Goal: Task Accomplishment & Management: Use online tool/utility

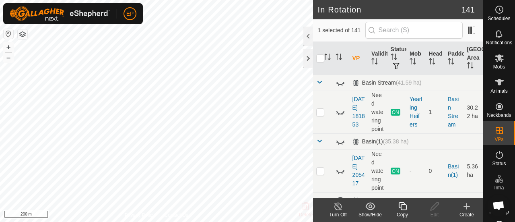
checkbox input "false"
checkbox input "true"
checkbox input "false"
checkbox input "true"
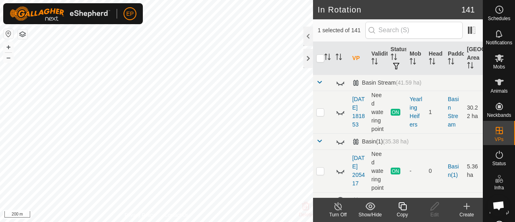
checkbox input "false"
checkbox input "true"
checkbox input "false"
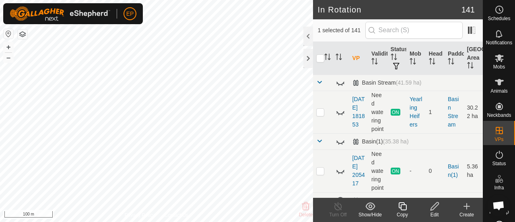
checkbox input "false"
checkbox input "true"
checkbox input "false"
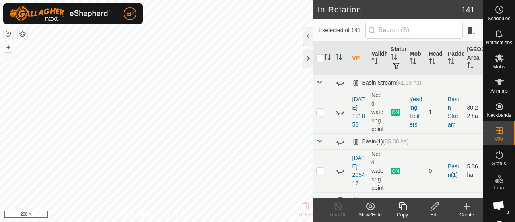
checkbox input "false"
checkbox input "true"
click at [400, 209] on icon at bounding box center [402, 206] width 10 height 10
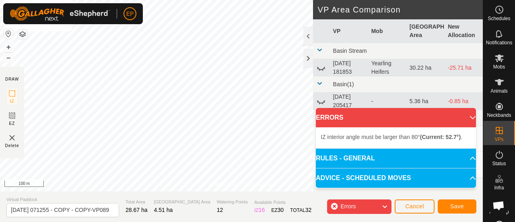
click at [23, 36] on button "button" at bounding box center [23, 34] width 10 height 10
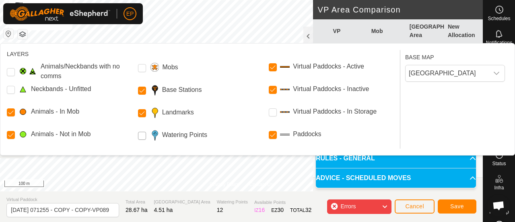
click at [141, 136] on Points "Watering Points" at bounding box center [142, 136] width 8 height 8
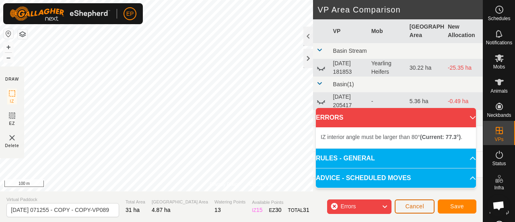
click at [412, 206] on span "Cancel" at bounding box center [414, 206] width 19 height 6
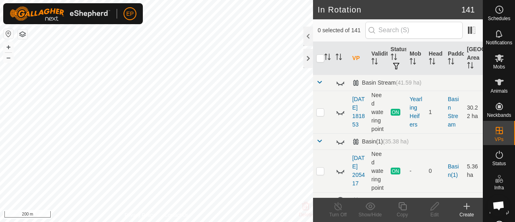
checkbox input "true"
click at [404, 207] on icon at bounding box center [402, 206] width 10 height 10
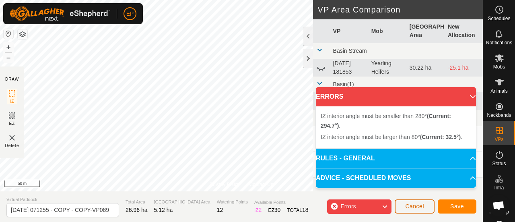
click at [415, 206] on span "Cancel" at bounding box center [414, 206] width 19 height 6
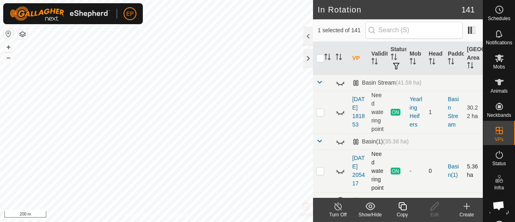
checkbox input "false"
checkbox input "true"
click at [404, 206] on icon at bounding box center [402, 206] width 10 height 10
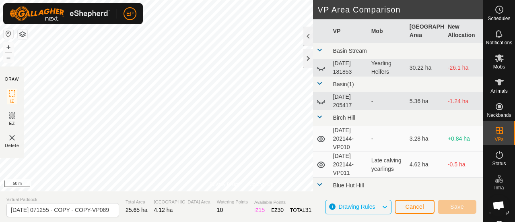
click at [21, 34] on button "button" at bounding box center [23, 34] width 10 height 10
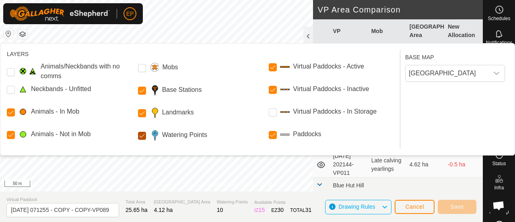
click at [143, 136] on Points "Watering Points" at bounding box center [142, 136] width 8 height 8
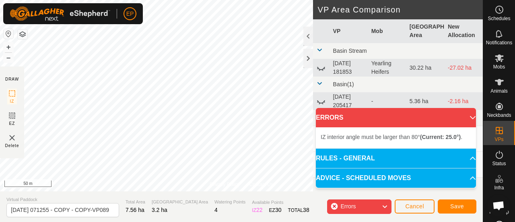
click at [189, 193] on div "Privacy Policy Contact Us Status: OFF Type: Inclusion Zone + – ⇧ i 50 m DRAW IZ…" at bounding box center [241, 111] width 483 height 222
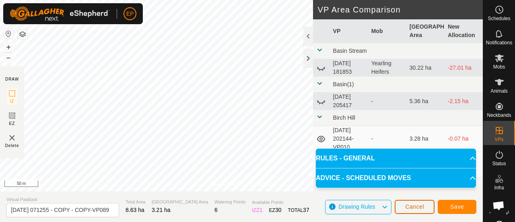
click at [421, 205] on span "Cancel" at bounding box center [414, 206] width 19 height 6
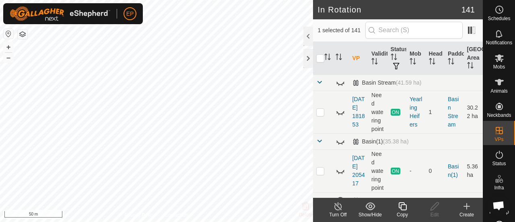
checkbox input "false"
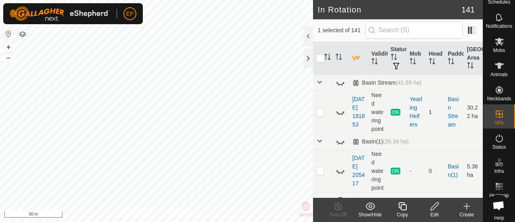
scroll to position [17, 0]
checkbox input "false"
checkbox input "true"
click at [90, 125] on div "2025-09-15 130652-VP015 Status: OFF Type: Inclusion Zone + – ⇧ i 50 m" at bounding box center [156, 111] width 313 height 222
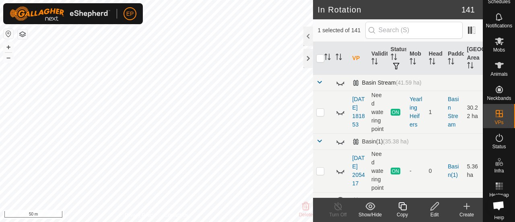
checkbox input "true"
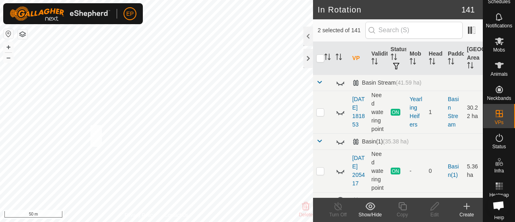
checkbox input "true"
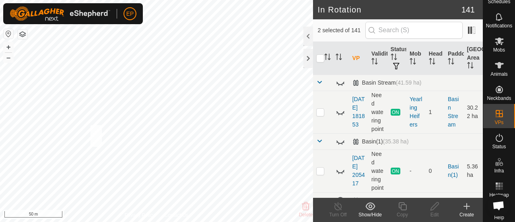
checkbox input "true"
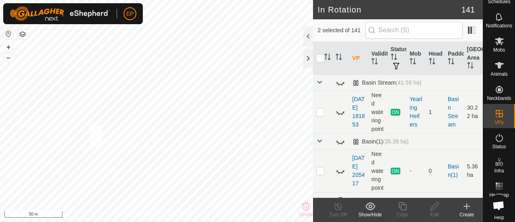
checkbox input "true"
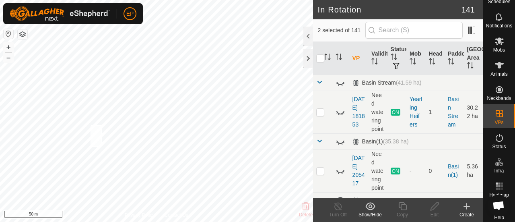
checkbox input "true"
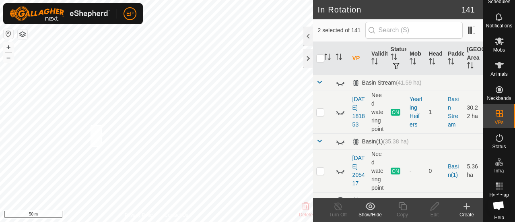
checkbox input "true"
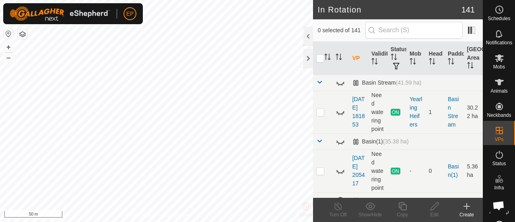
checkbox input "true"
checkbox input "false"
checkbox input "true"
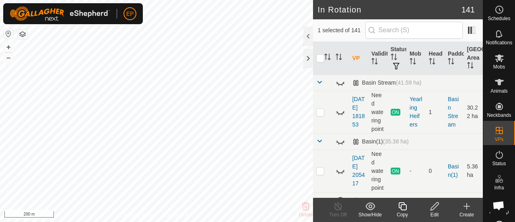
click at [402, 206] on icon at bounding box center [402, 206] width 10 height 10
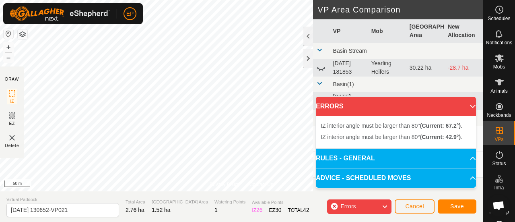
click at [24, 33] on button "button" at bounding box center [23, 34] width 10 height 10
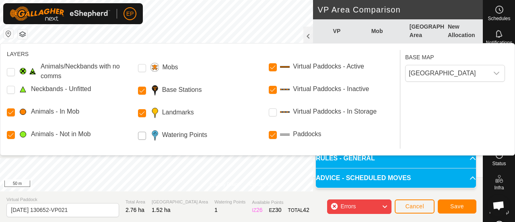
click at [138, 136] on Points "Watering Points" at bounding box center [142, 136] width 8 height 8
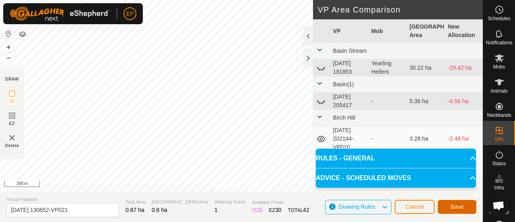
click at [456, 206] on span "Save" at bounding box center [457, 206] width 14 height 6
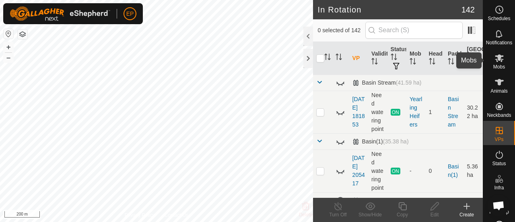
click at [495, 64] on es-mob-svg-icon at bounding box center [499, 57] width 14 height 13
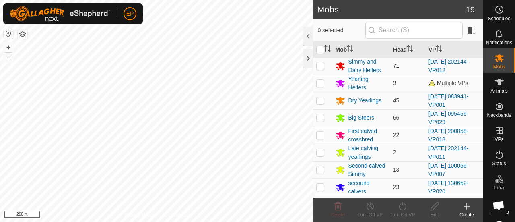
click at [319, 65] on p-checkbox at bounding box center [320, 65] width 8 height 6
checkbox input "true"
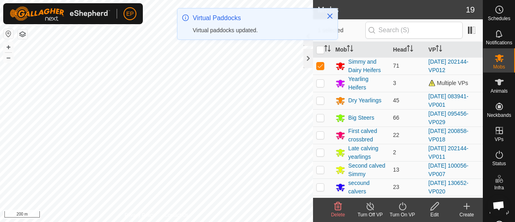
click at [400, 208] on icon at bounding box center [402, 206] width 7 height 8
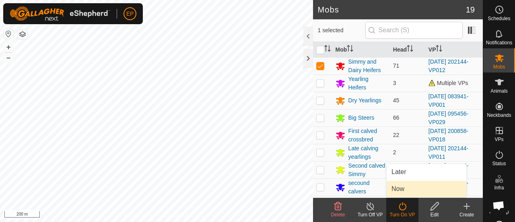
click at [405, 187] on link "Now" at bounding box center [426, 189] width 80 height 16
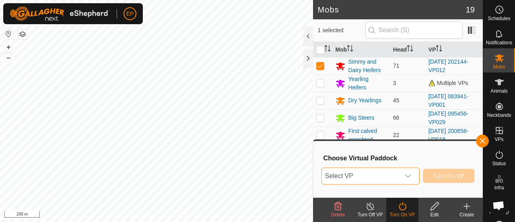
click at [392, 175] on span "Select VP" at bounding box center [361, 176] width 78 height 16
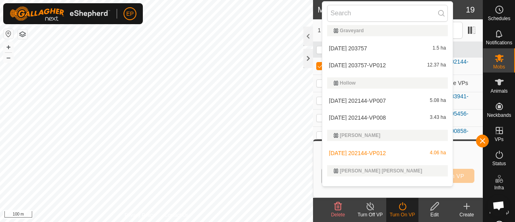
scroll to position [1099, 0]
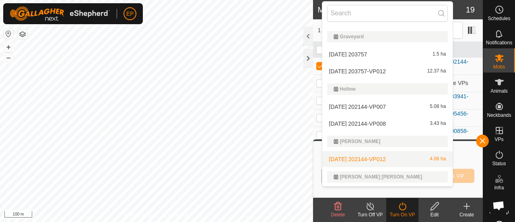
click at [378, 156] on li "[DATE] 202144-VP012 4.06 ha" at bounding box center [387, 159] width 131 height 16
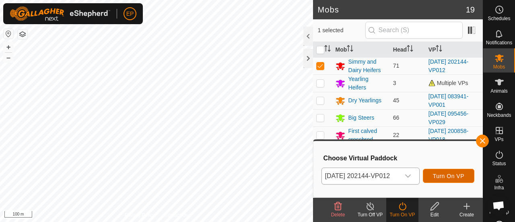
click at [456, 173] on span "Turn On VP" at bounding box center [448, 176] width 31 height 6
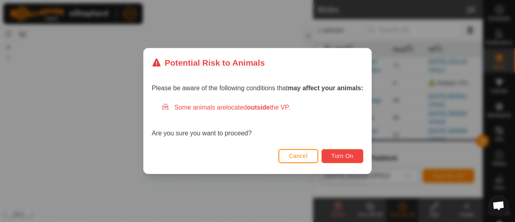
click at [339, 157] on span "Turn On" at bounding box center [342, 155] width 22 height 6
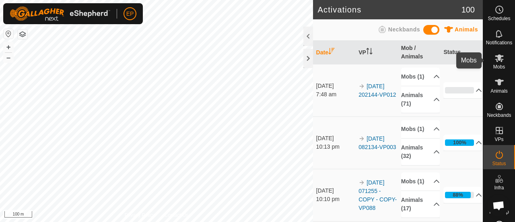
click at [495, 60] on icon at bounding box center [499, 58] width 9 height 8
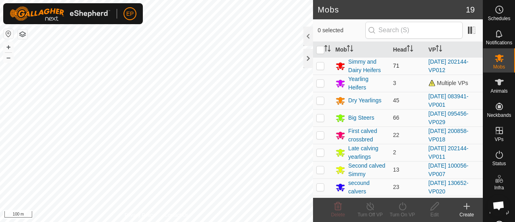
click at [319, 65] on p-checkbox at bounding box center [320, 65] width 8 height 6
checkbox input "true"
click at [406, 206] on icon at bounding box center [402, 206] width 10 height 10
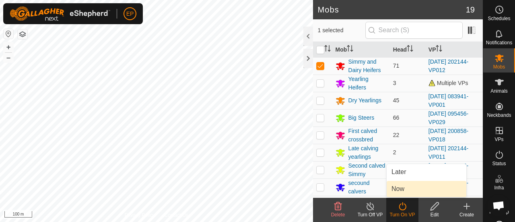
click at [407, 191] on link "Now" at bounding box center [426, 189] width 80 height 16
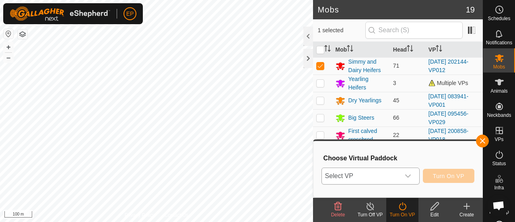
click at [390, 177] on span "Select VP" at bounding box center [361, 176] width 78 height 16
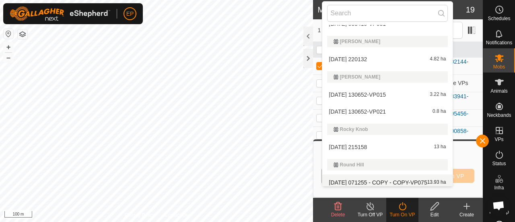
scroll to position [2508, 0]
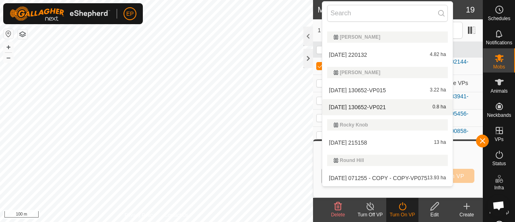
click at [351, 104] on li "[DATE] 130652-VP021 0.8 ha" at bounding box center [387, 107] width 131 height 16
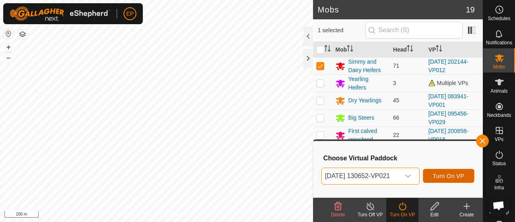
click at [455, 173] on span "Turn On VP" at bounding box center [448, 176] width 31 height 6
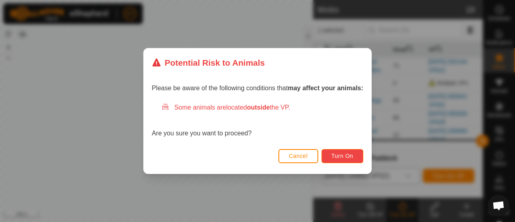
click at [351, 157] on span "Turn On" at bounding box center [342, 155] width 22 height 6
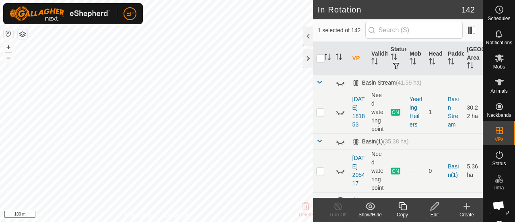
checkbox input "false"
checkbox input "true"
checkbox input "false"
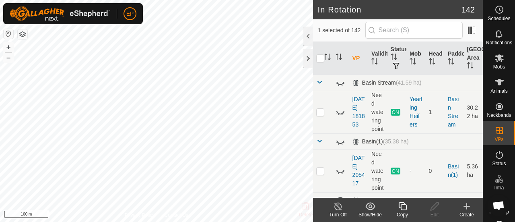
checkbox input "false"
checkbox input "true"
click at [400, 206] on icon at bounding box center [402, 206] width 10 height 10
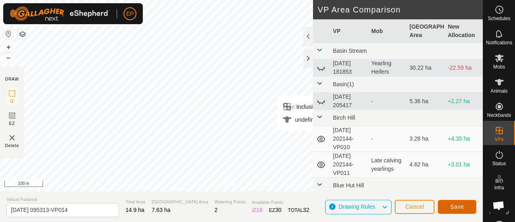
click at [458, 206] on span "Save" at bounding box center [457, 206] width 14 height 6
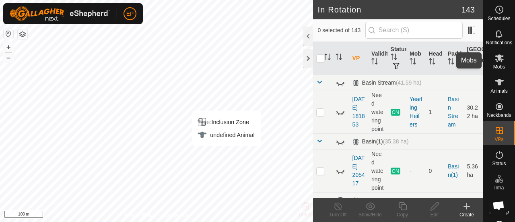
click at [496, 64] on span "Mobs" at bounding box center [499, 66] width 12 height 5
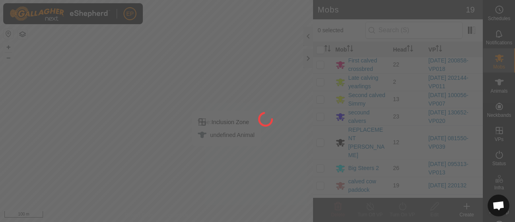
scroll to position [74, 0]
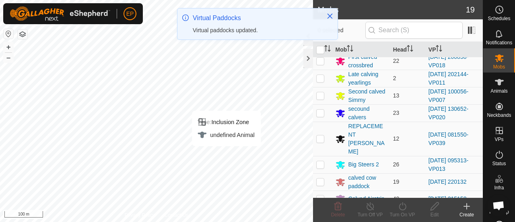
click at [321, 161] on p-checkbox at bounding box center [320, 164] width 8 height 6
checkbox input "true"
click at [403, 210] on icon at bounding box center [402, 206] width 10 height 10
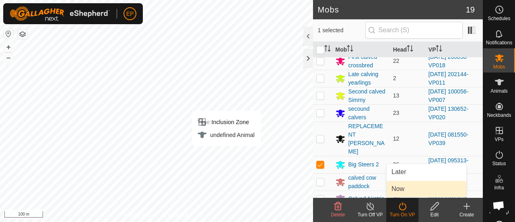
click at [399, 189] on link "Now" at bounding box center [426, 189] width 80 height 16
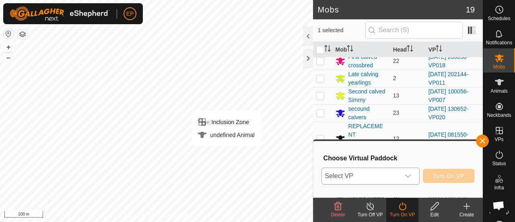
click at [391, 177] on span "Select VP" at bounding box center [361, 176] width 78 height 16
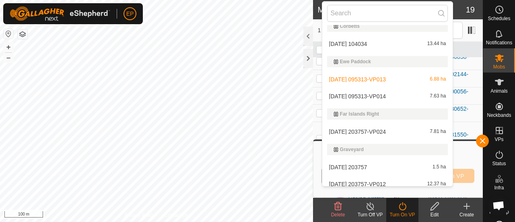
scroll to position [1014, 0]
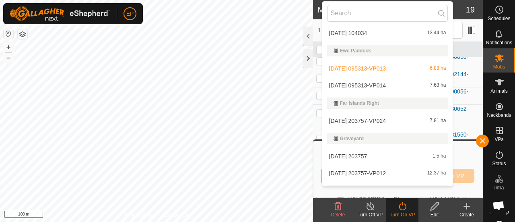
click at [368, 80] on li "[DATE] 095313-VP014 7.63 ha" at bounding box center [387, 85] width 131 height 16
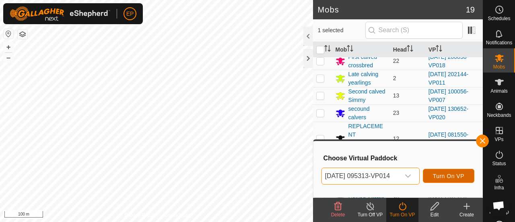
click at [457, 176] on span "Turn On VP" at bounding box center [448, 176] width 31 height 6
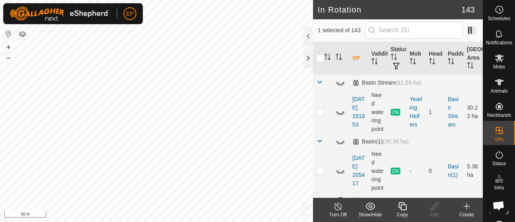
checkbox input "true"
checkbox input "false"
checkbox input "true"
checkbox input "false"
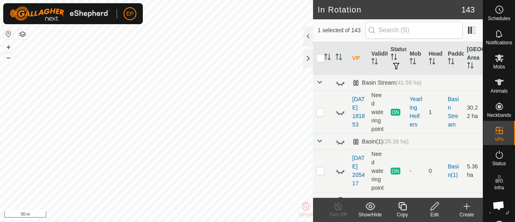
checkbox input "false"
checkbox input "true"
checkbox input "false"
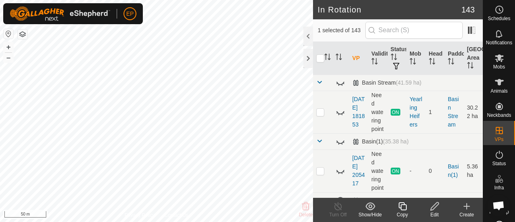
checkbox input "false"
checkbox input "true"
checkbox input "false"
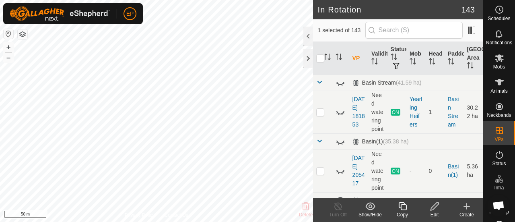
checkbox input "true"
checkbox input "false"
checkbox input "true"
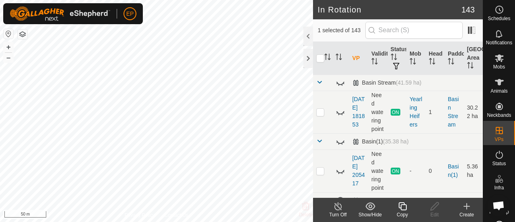
click at [401, 211] on div "Copy" at bounding box center [402, 214] width 32 height 7
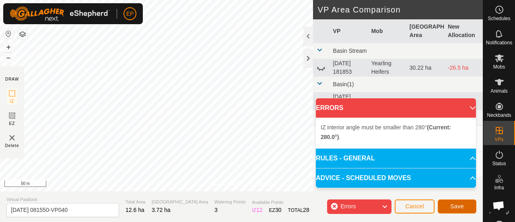
click at [452, 207] on span "Save" at bounding box center [457, 206] width 14 height 6
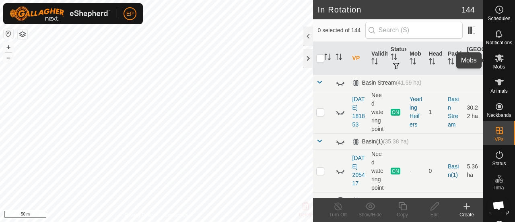
click at [494, 62] on icon at bounding box center [499, 58] width 10 height 10
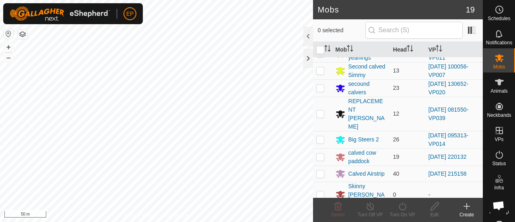
scroll to position [112, 0]
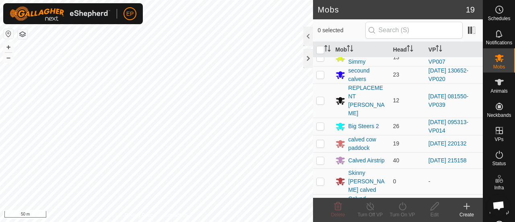
click at [322, 97] on p-checkbox at bounding box center [320, 100] width 8 height 6
checkbox input "true"
click at [401, 203] on icon at bounding box center [402, 206] width 10 height 10
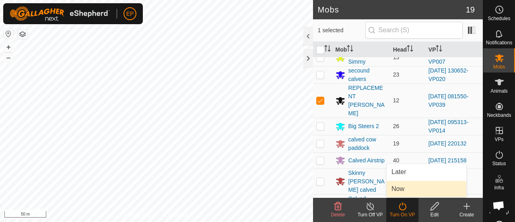
click at [398, 187] on link "Now" at bounding box center [426, 189] width 80 height 16
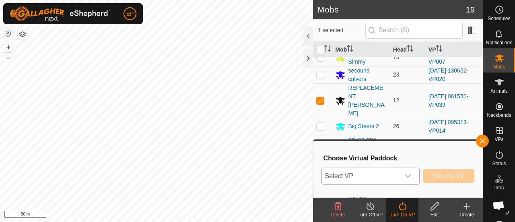
click at [377, 178] on span "Select VP" at bounding box center [361, 176] width 78 height 16
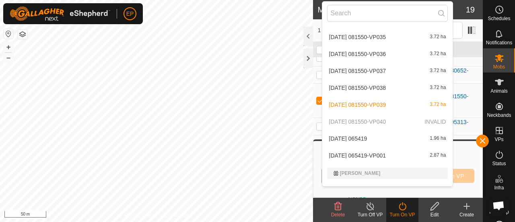
scroll to position [2400, 0]
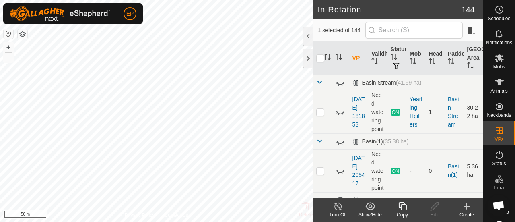
click at [401, 206] on icon at bounding box center [402, 206] width 8 height 8
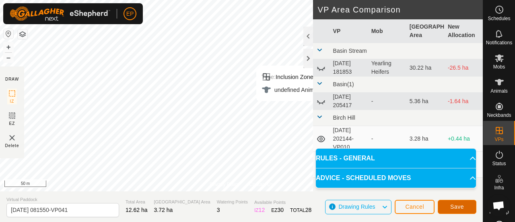
click at [456, 206] on span "Save" at bounding box center [457, 206] width 14 height 6
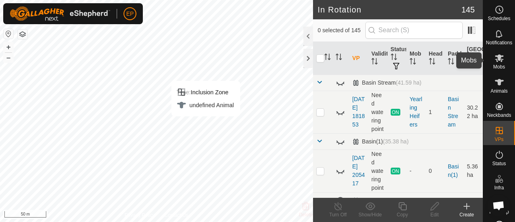
click at [494, 62] on icon at bounding box center [499, 58] width 10 height 10
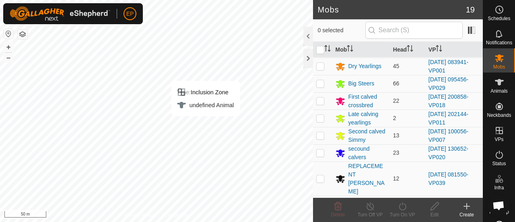
scroll to position [39, 0]
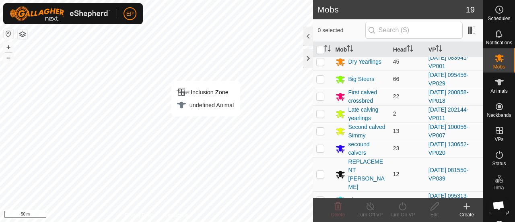
click at [321, 171] on p-checkbox at bounding box center [320, 174] width 8 height 6
checkbox input "true"
click at [403, 206] on icon at bounding box center [402, 206] width 10 height 10
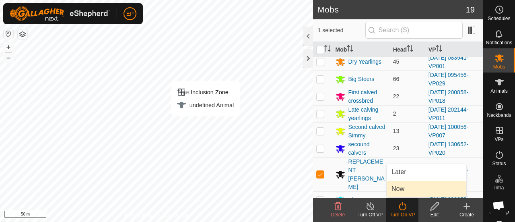
click at [401, 189] on link "Now" at bounding box center [426, 189] width 80 height 16
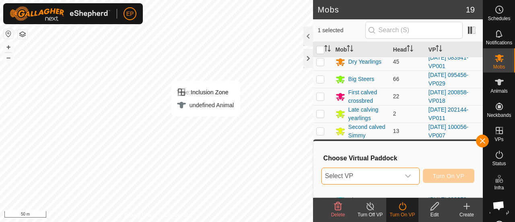
click at [390, 177] on span "Select VP" at bounding box center [361, 176] width 78 height 16
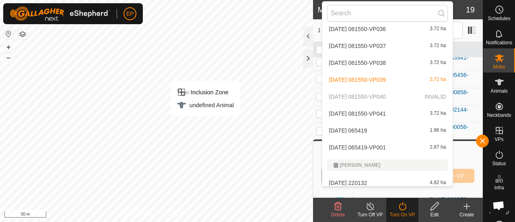
scroll to position [2425, 0]
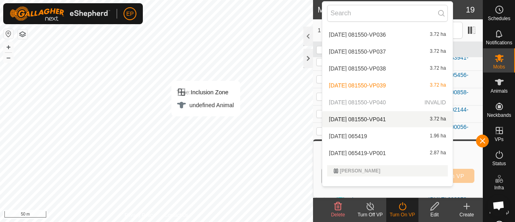
click at [388, 120] on li "[DATE] 081550-VP041 3.72 ha" at bounding box center [387, 119] width 131 height 16
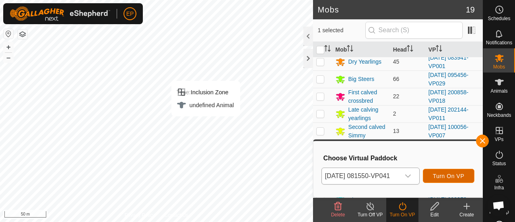
click at [450, 174] on span "Turn On VP" at bounding box center [448, 176] width 31 height 6
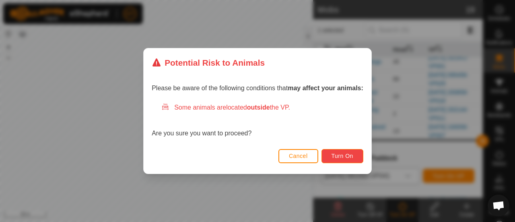
click at [348, 157] on span "Turn On" at bounding box center [342, 155] width 22 height 6
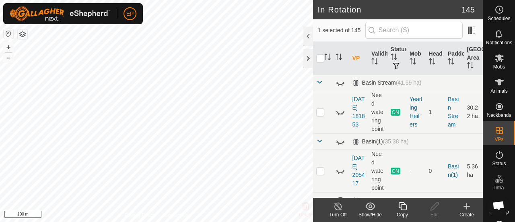
checkbox input "false"
checkbox input "true"
checkbox input "false"
click at [400, 205] on icon at bounding box center [402, 206] width 10 height 10
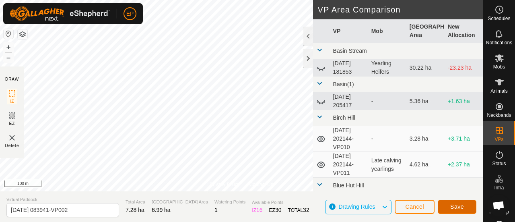
click at [451, 207] on span "Save" at bounding box center [457, 206] width 14 height 6
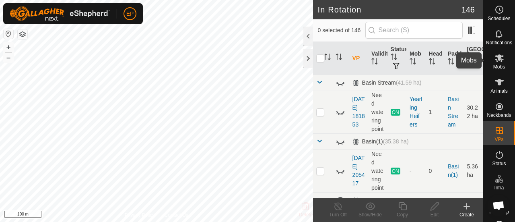
click at [494, 60] on icon at bounding box center [499, 58] width 10 height 10
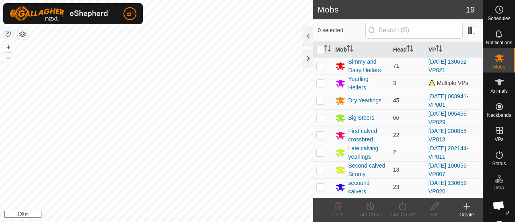
click at [320, 99] on p-checkbox at bounding box center [320, 100] width 8 height 6
checkbox input "true"
click at [401, 206] on icon at bounding box center [402, 206] width 10 height 10
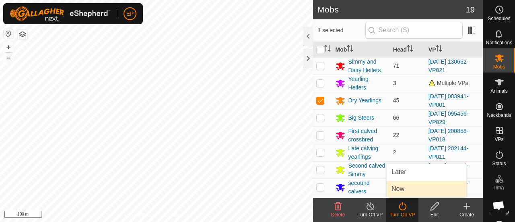
click at [398, 191] on link "Now" at bounding box center [426, 189] width 80 height 16
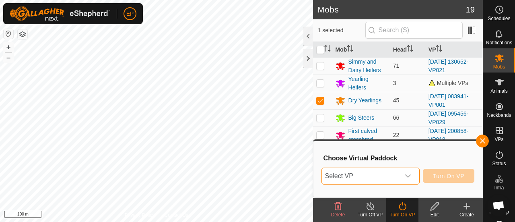
click at [380, 175] on span "Select VP" at bounding box center [361, 176] width 78 height 16
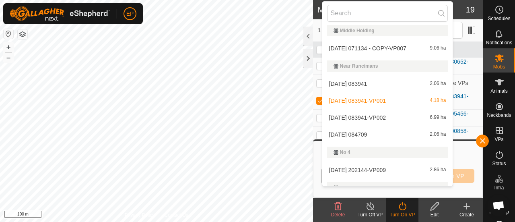
scroll to position [2006, 0]
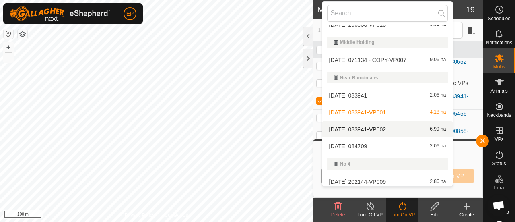
click at [395, 127] on li "[DATE] 083941-VP002 6.99 ha" at bounding box center [387, 129] width 131 height 16
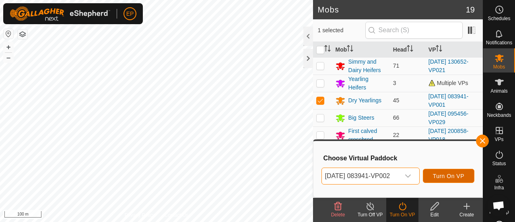
click at [450, 176] on span "Turn On VP" at bounding box center [448, 176] width 31 height 6
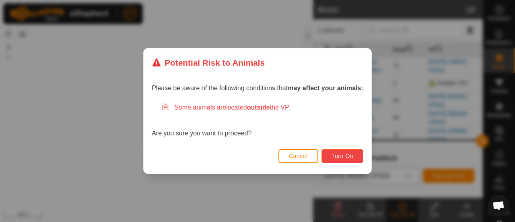
click at [356, 156] on button "Turn On" at bounding box center [342, 156] width 42 height 14
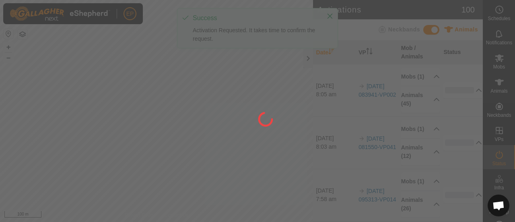
click at [68, 59] on div at bounding box center [257, 111] width 515 height 222
